Goal: Understand process/instructions: Learn about a topic

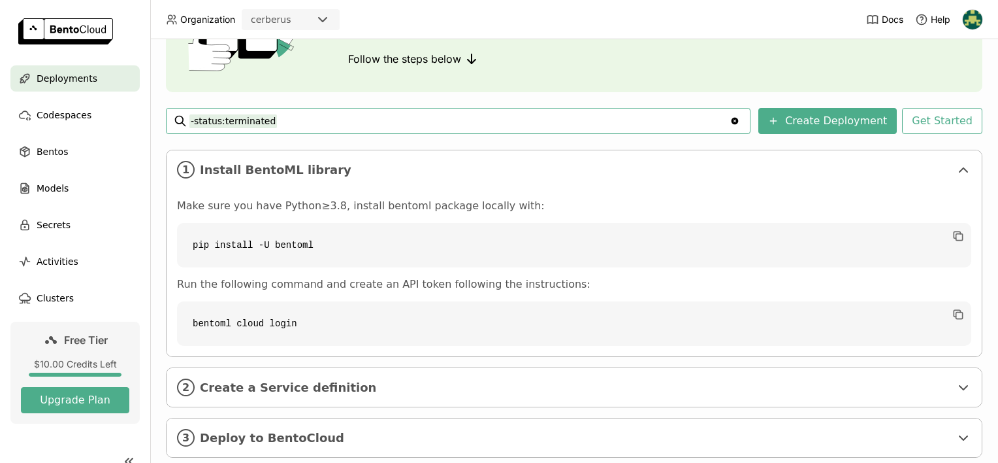
scroll to position [156, 0]
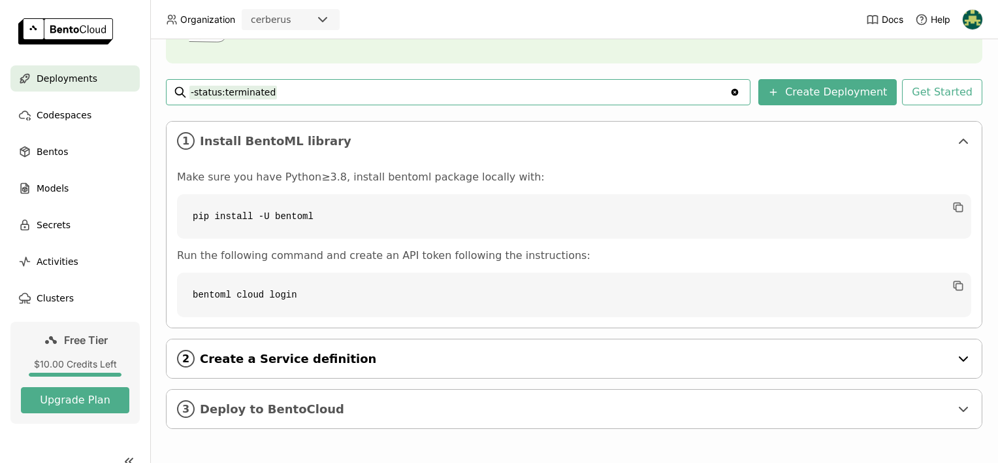
click at [306, 352] on span "Create a Service definition" at bounding box center [575, 359] width 751 height 14
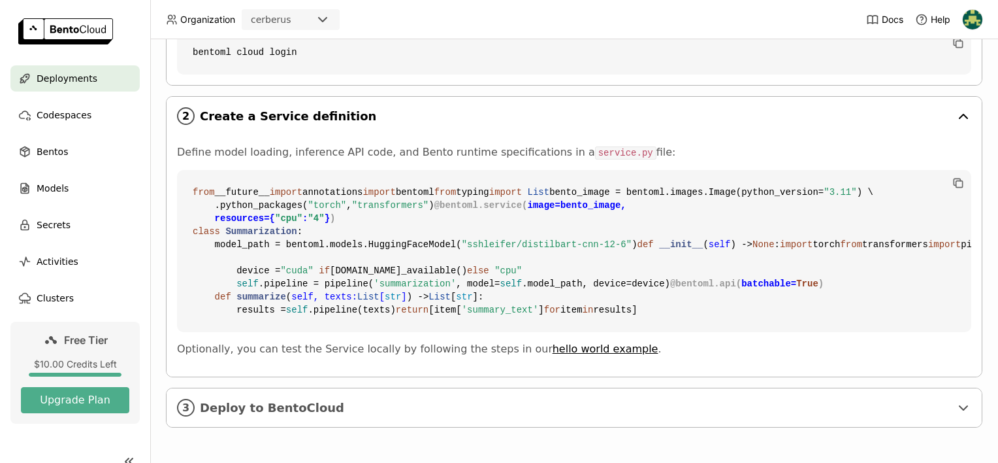
scroll to position [633, 0]
click at [321, 397] on div "3 Deploy to BentoCloud" at bounding box center [574, 407] width 815 height 39
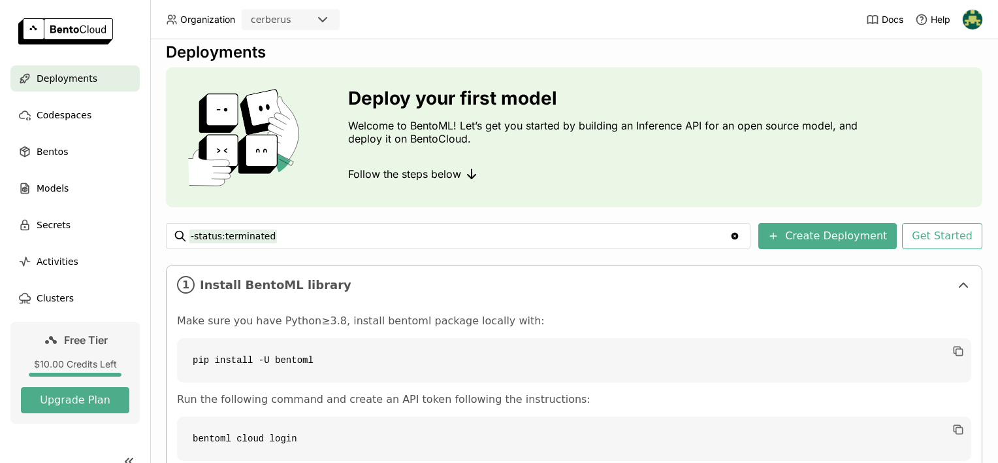
scroll to position [0, 0]
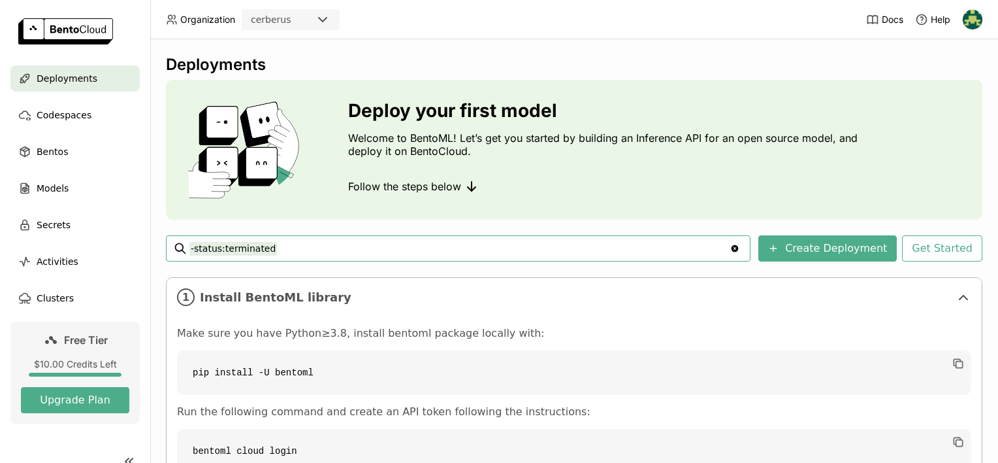
click at [730, 251] on input "-status:terminated" at bounding box center [459, 248] width 540 height 21
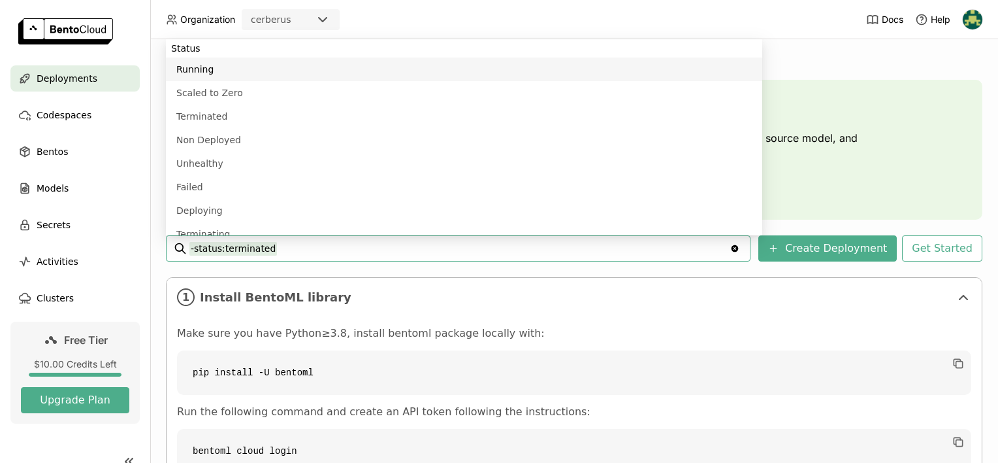
click at [440, 73] on li "Running" at bounding box center [464, 69] width 597 height 24
type input "-status:terminated status:running"
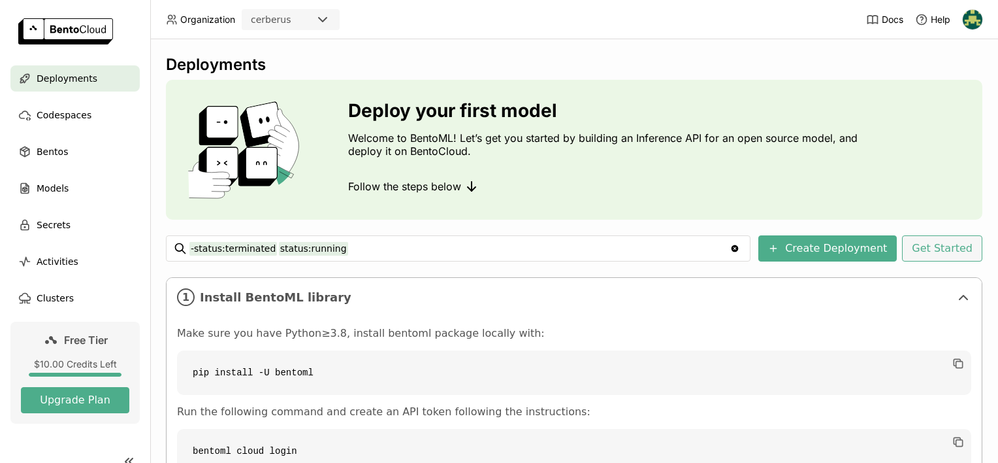
click at [904, 246] on button "Get Started" at bounding box center [942, 248] width 80 height 26
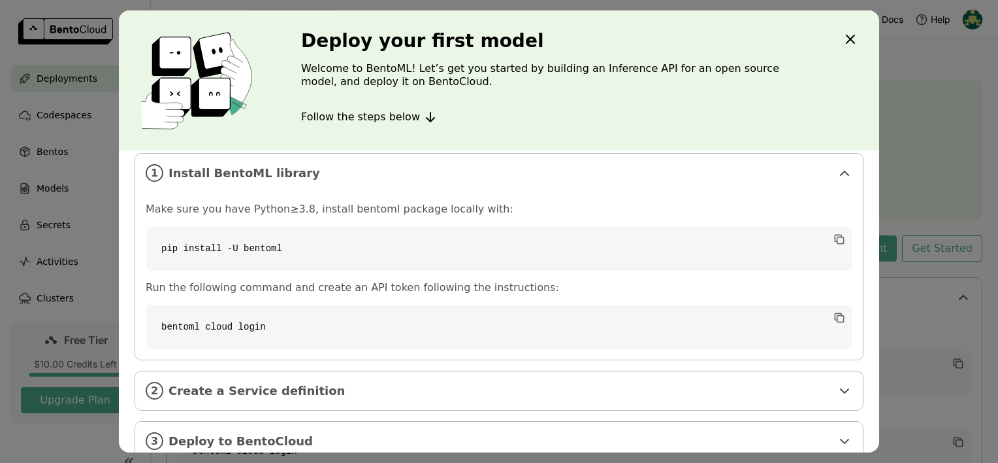
scroll to position [36, 0]
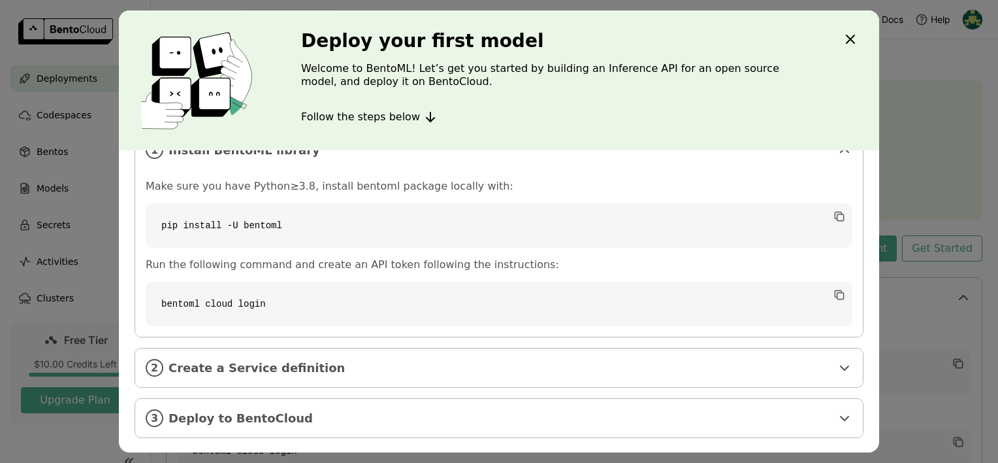
click at [44, 189] on div "Deploy your first model Welcome to BentoML! Let’s get you started by building a…" at bounding box center [499, 231] width 998 height 463
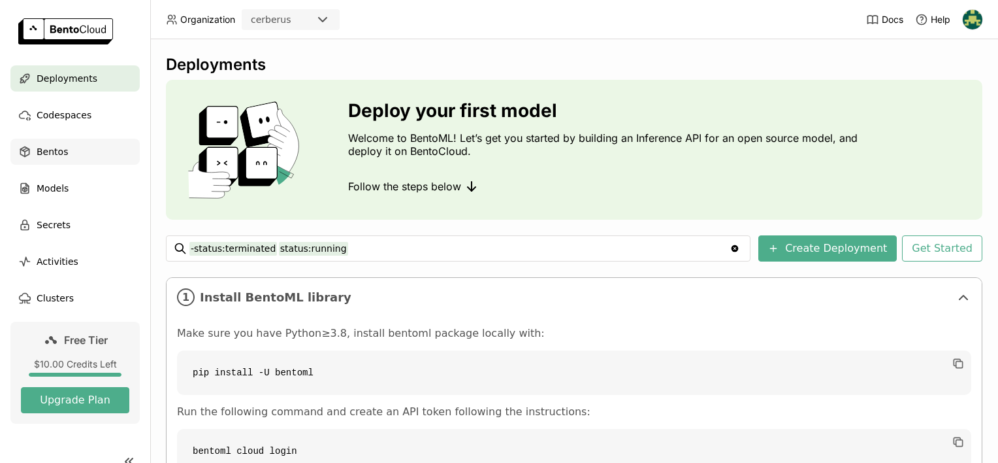
click at [59, 154] on span "Bentos" at bounding box center [52, 152] width 31 height 16
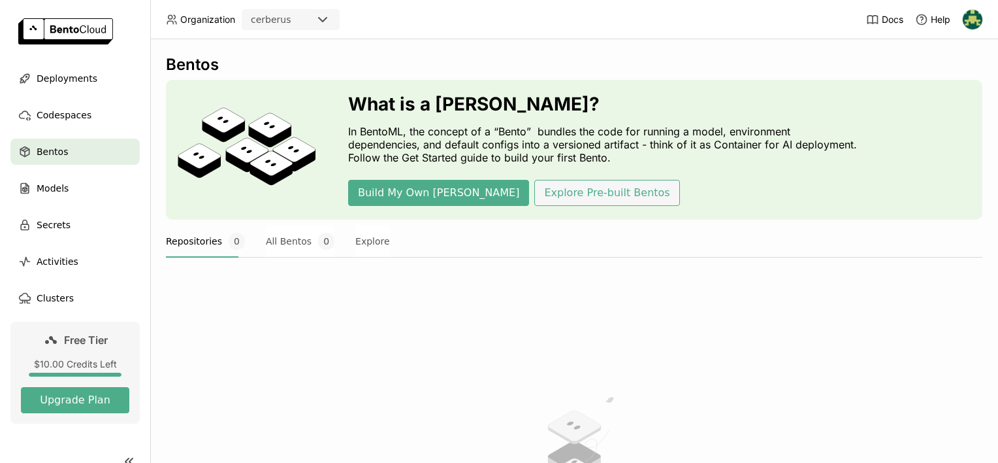
click at [552, 189] on button "Explore Pre-built Bentos" at bounding box center [606, 193] width 145 height 26
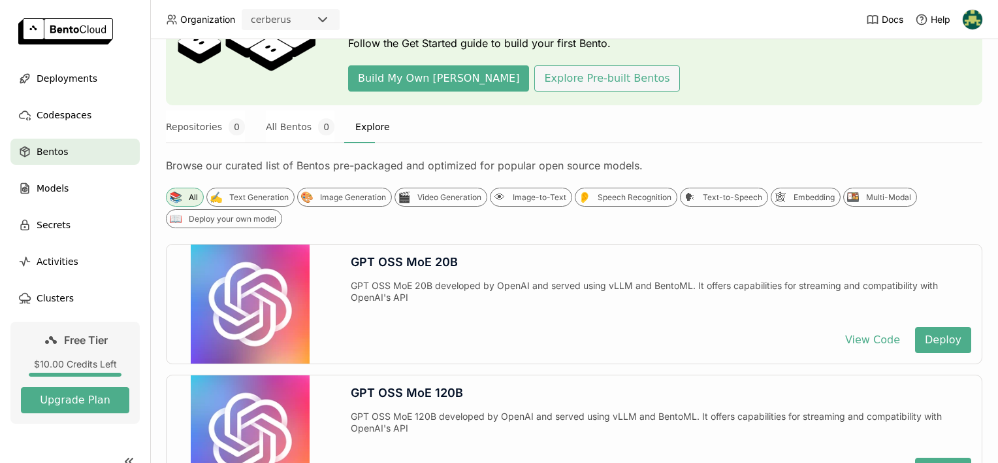
scroll to position [131, 0]
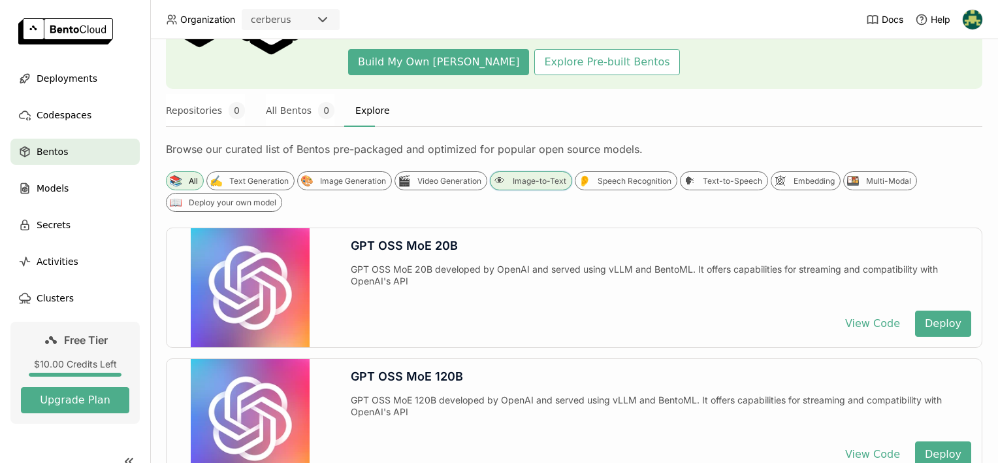
click at [518, 178] on div "Image-to-Text" at bounding box center [540, 181] width 54 height 10
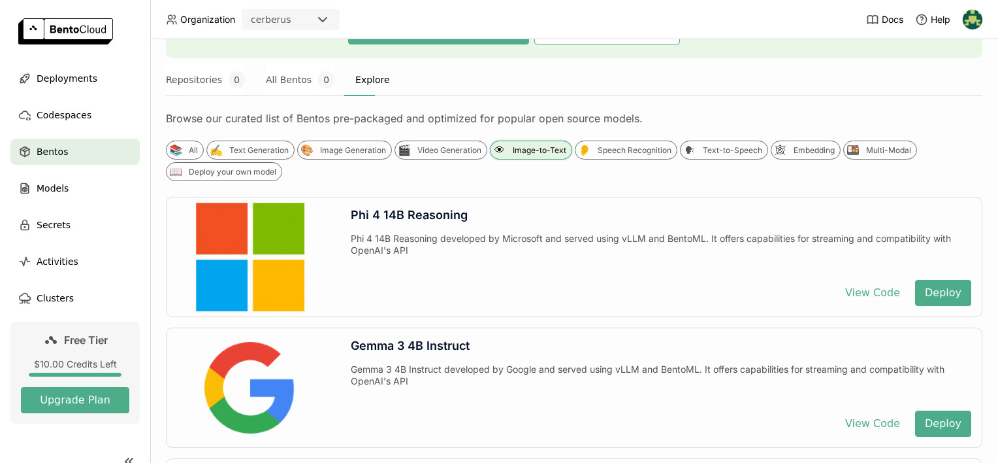
scroll to position [261, 0]
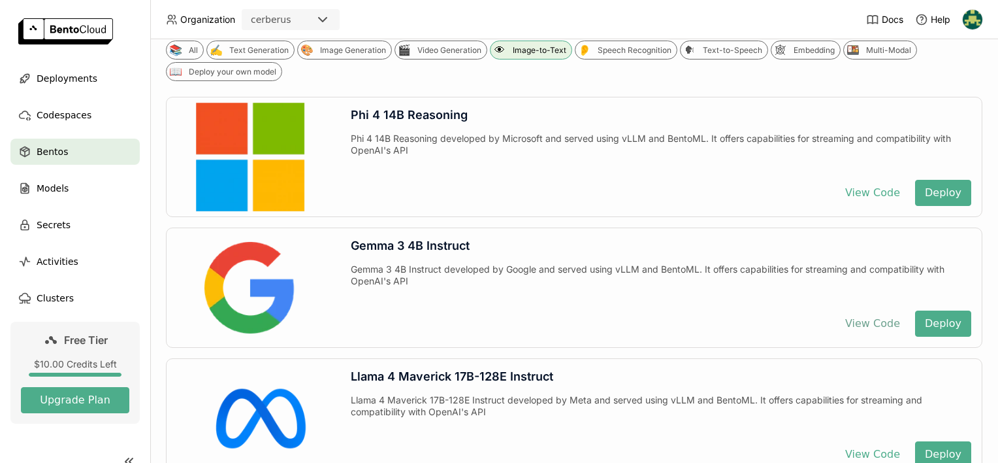
click at [879, 319] on button "View Code" at bounding box center [873, 323] width 74 height 26
click at [66, 89] on div "Deployments" at bounding box center [74, 78] width 129 height 26
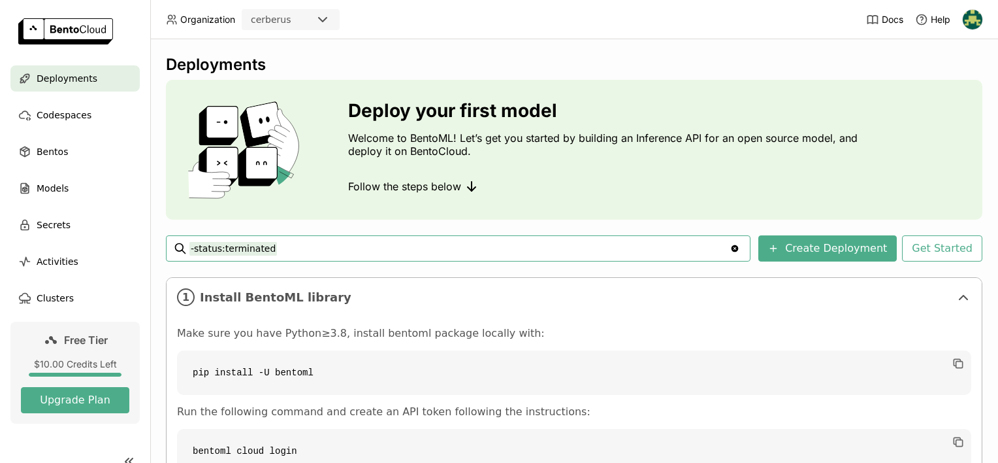
click at [76, 26] on img at bounding box center [65, 31] width 95 height 26
